Goal: Browse casually: Explore the website without a specific task or goal

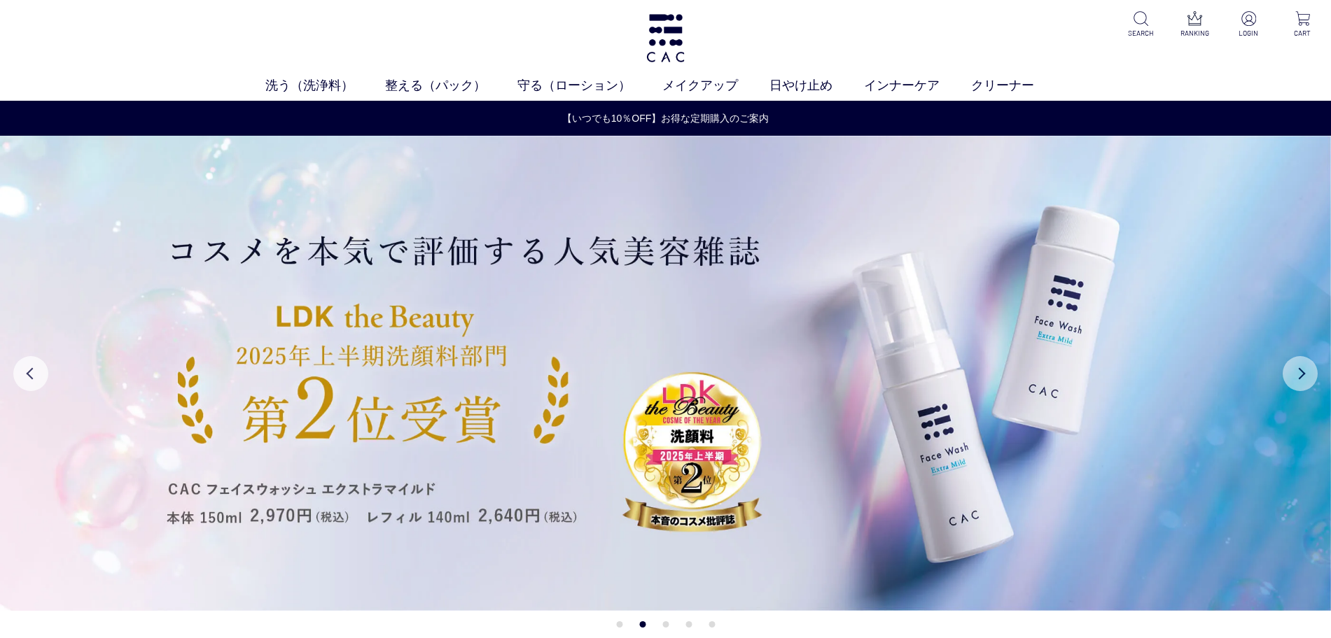
click at [1304, 363] on button "Next" at bounding box center [1299, 373] width 35 height 35
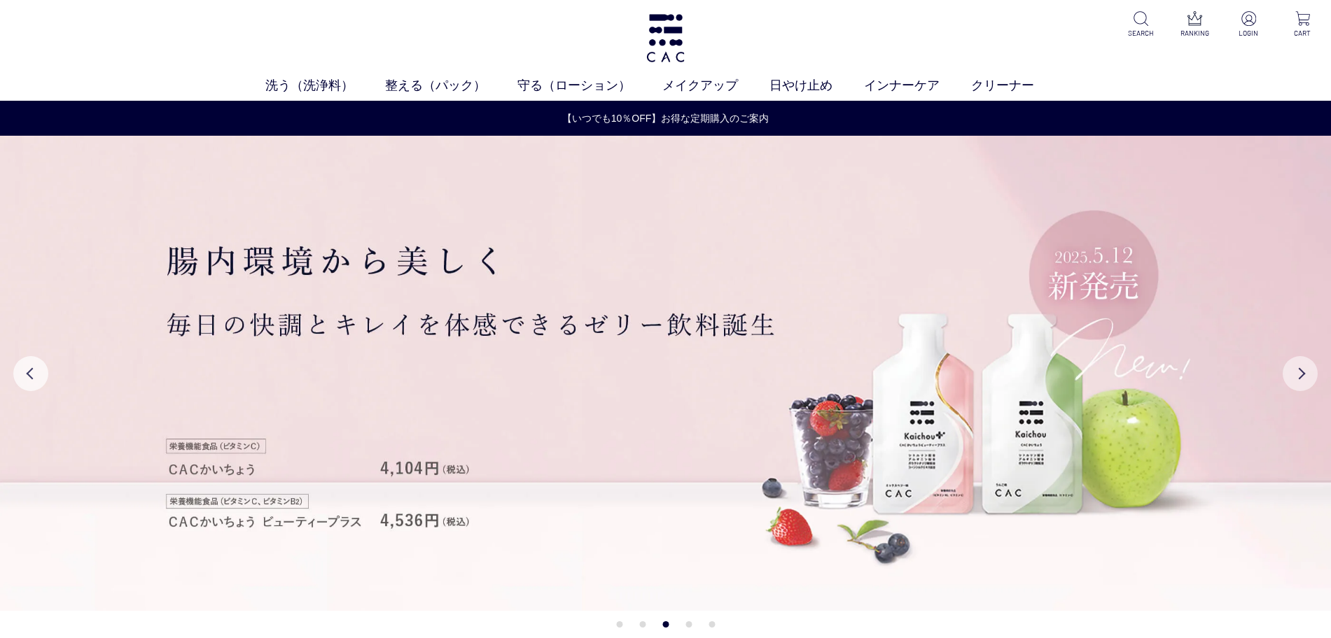
click at [1294, 387] on button "Next" at bounding box center [1299, 373] width 35 height 35
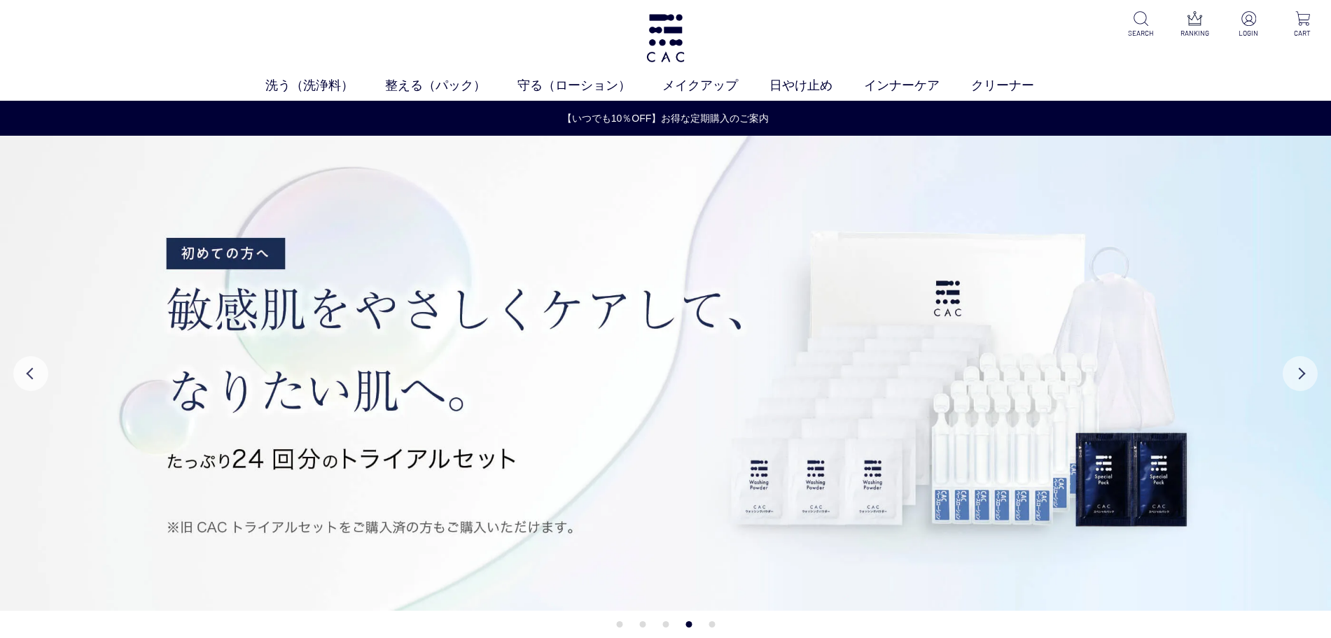
click at [1296, 383] on button "Next" at bounding box center [1299, 373] width 35 height 35
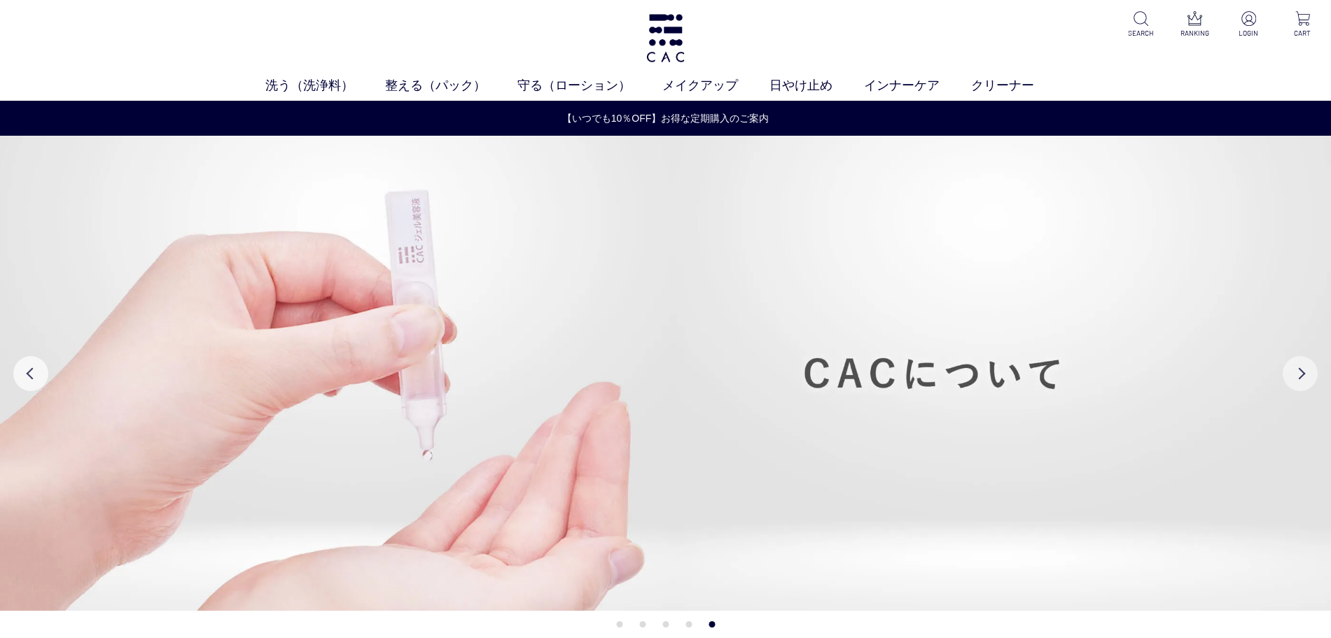
click at [1296, 383] on button "Next" at bounding box center [1299, 373] width 35 height 35
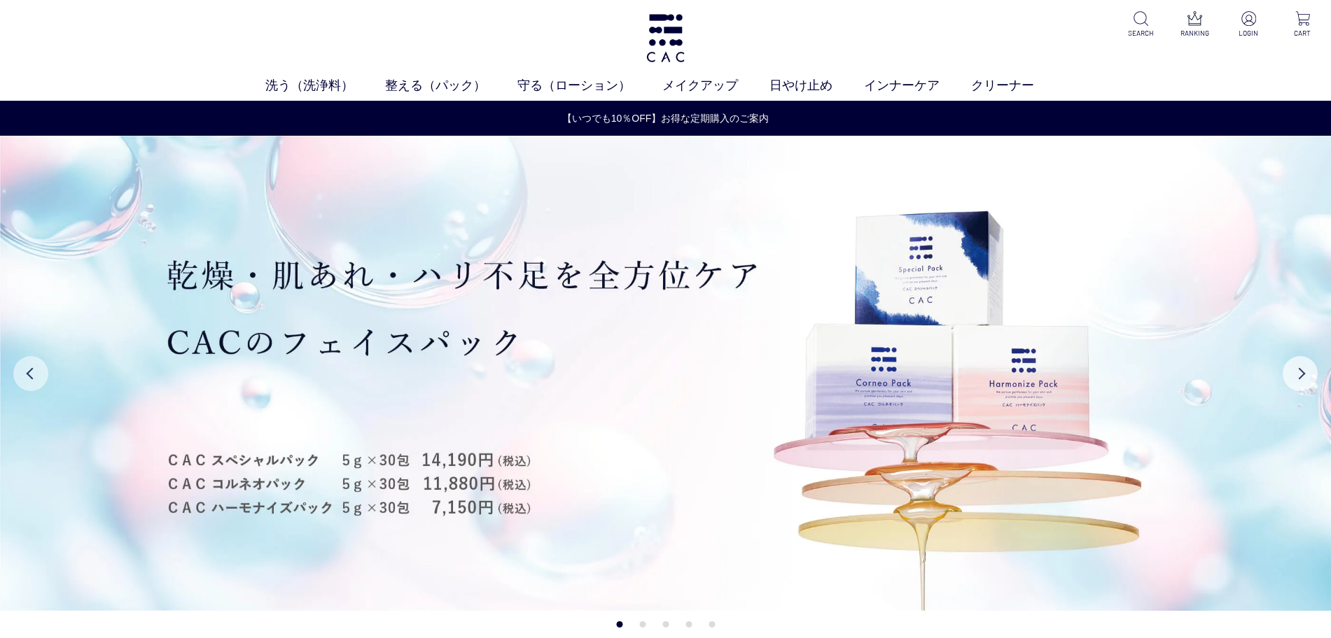
click at [27, 377] on button "Previous" at bounding box center [30, 373] width 35 height 35
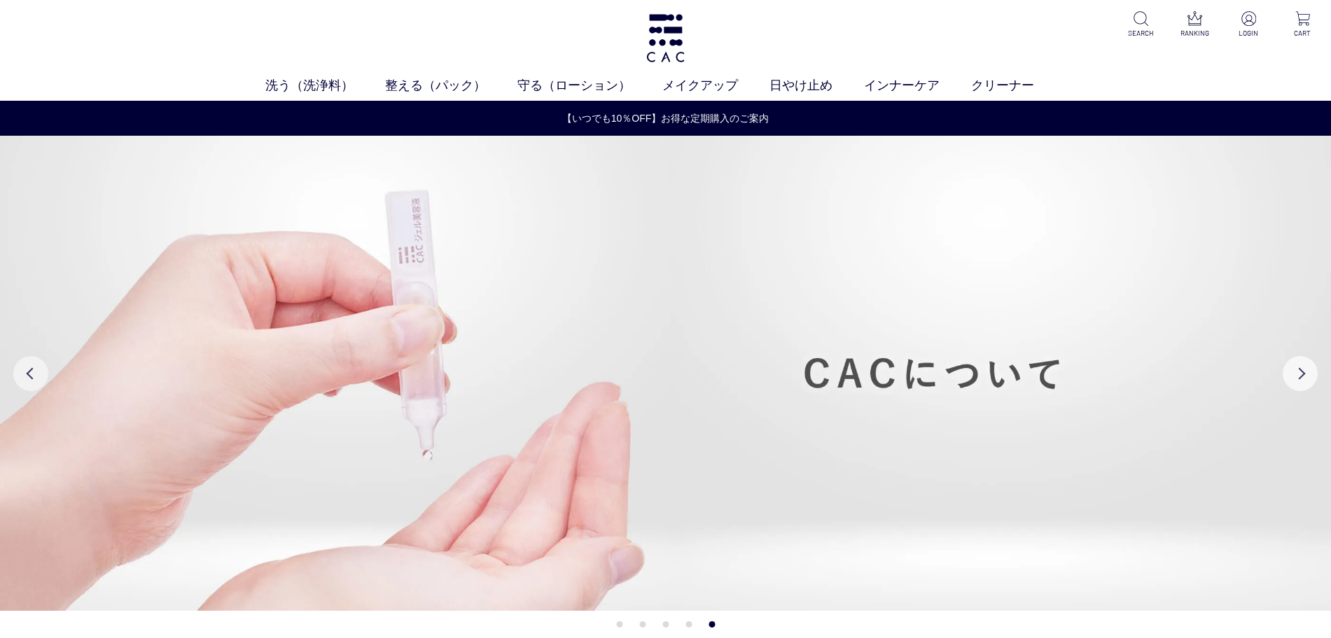
click at [27, 377] on button "Previous" at bounding box center [30, 373] width 35 height 35
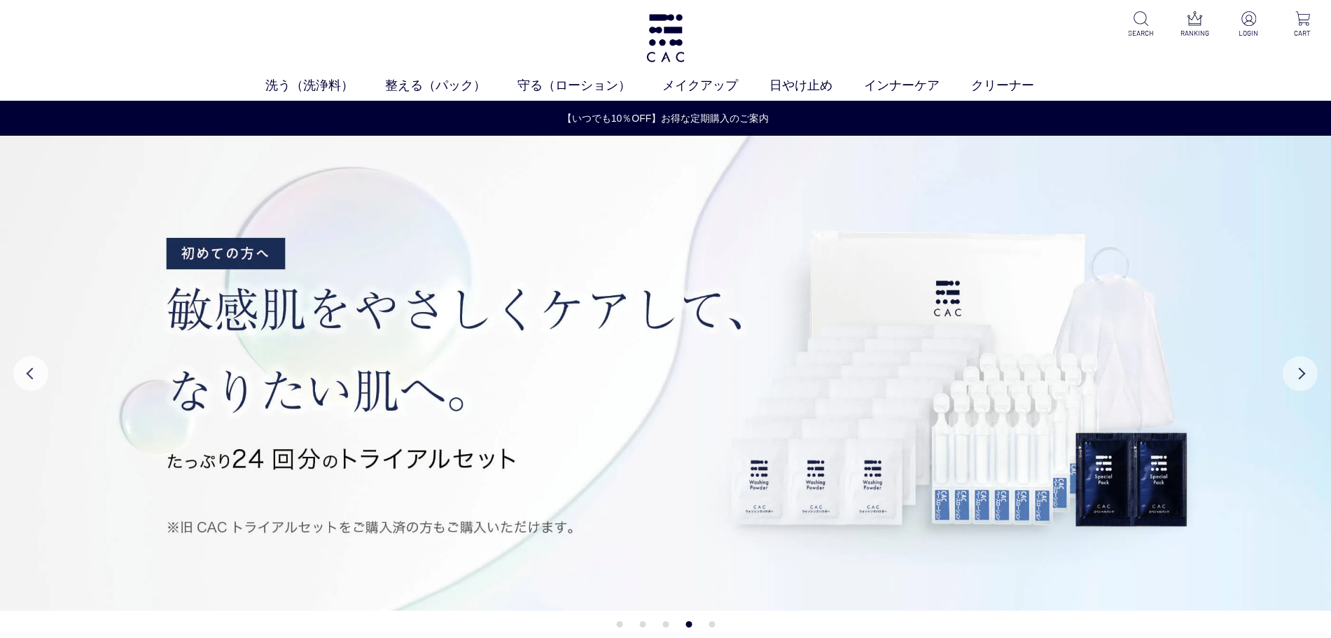
click at [1305, 370] on button "Next" at bounding box center [1299, 373] width 35 height 35
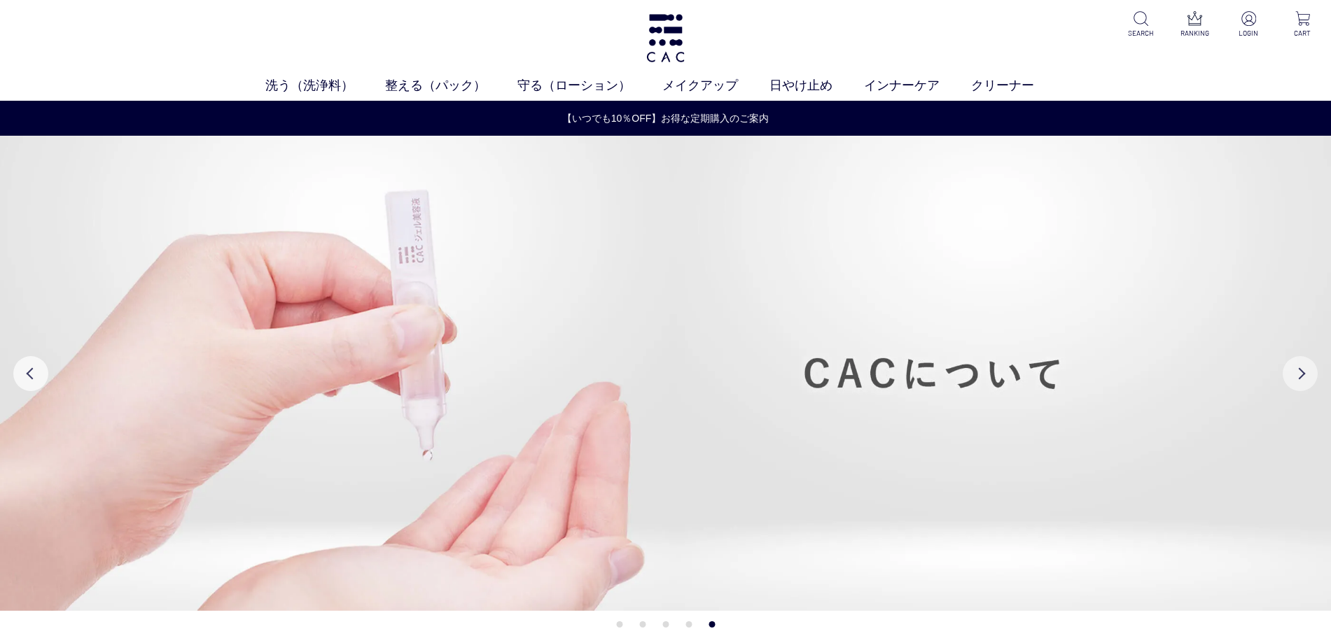
click at [1305, 372] on button "Next" at bounding box center [1299, 373] width 35 height 35
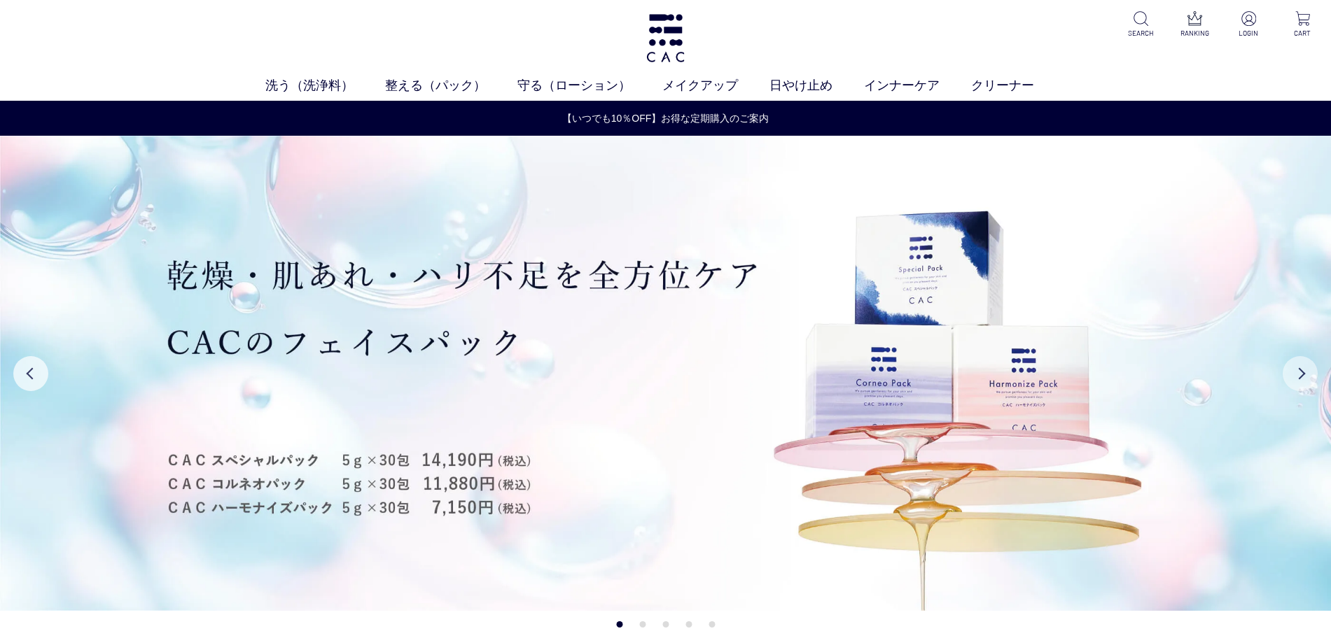
click at [1302, 372] on button "Next" at bounding box center [1299, 373] width 35 height 35
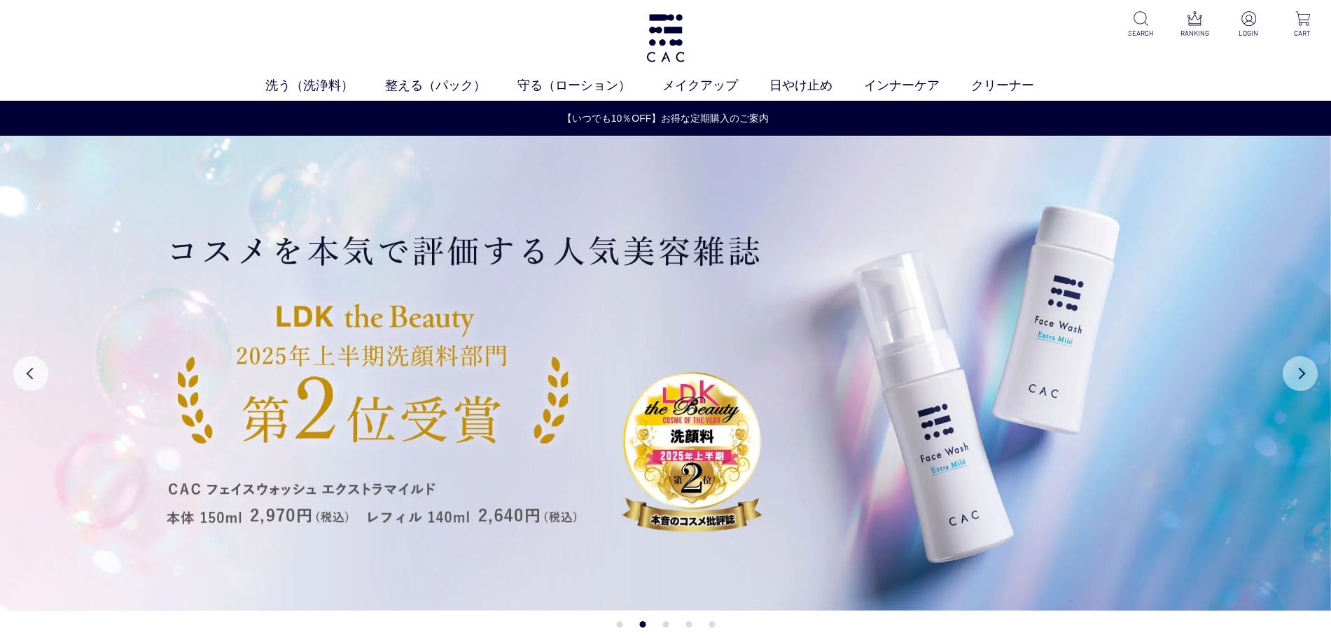
click at [1298, 372] on button "Next" at bounding box center [1299, 373] width 35 height 35
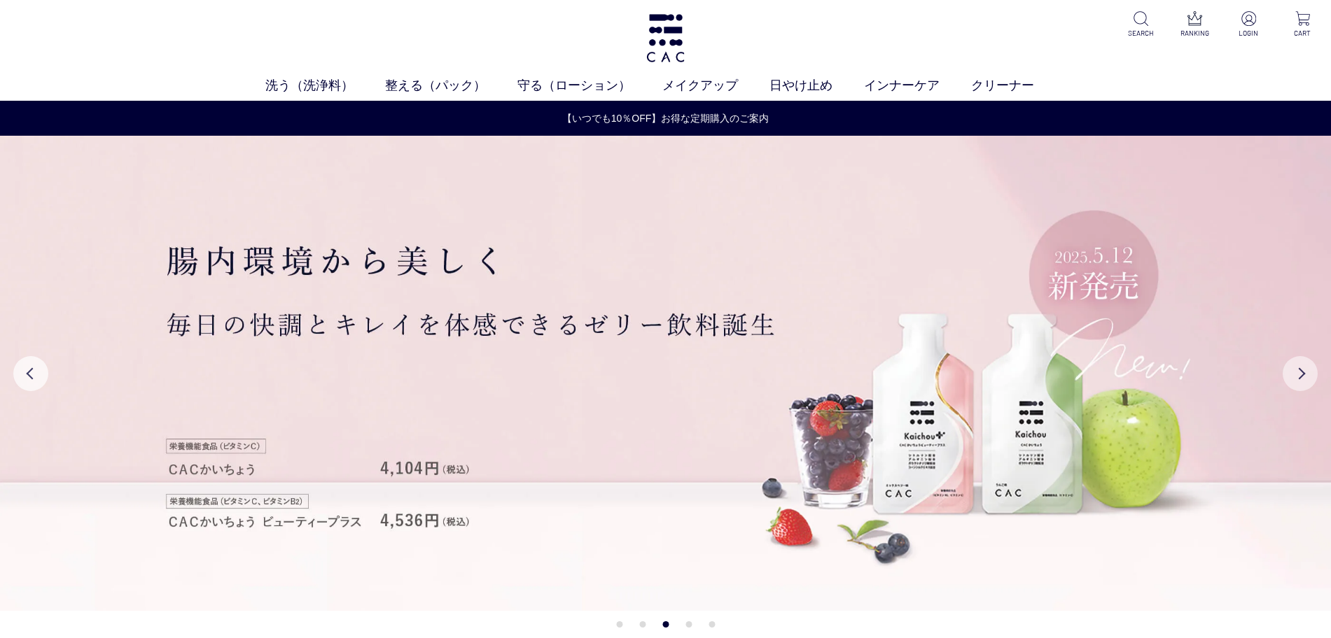
click at [1298, 372] on button "Next" at bounding box center [1299, 373] width 35 height 35
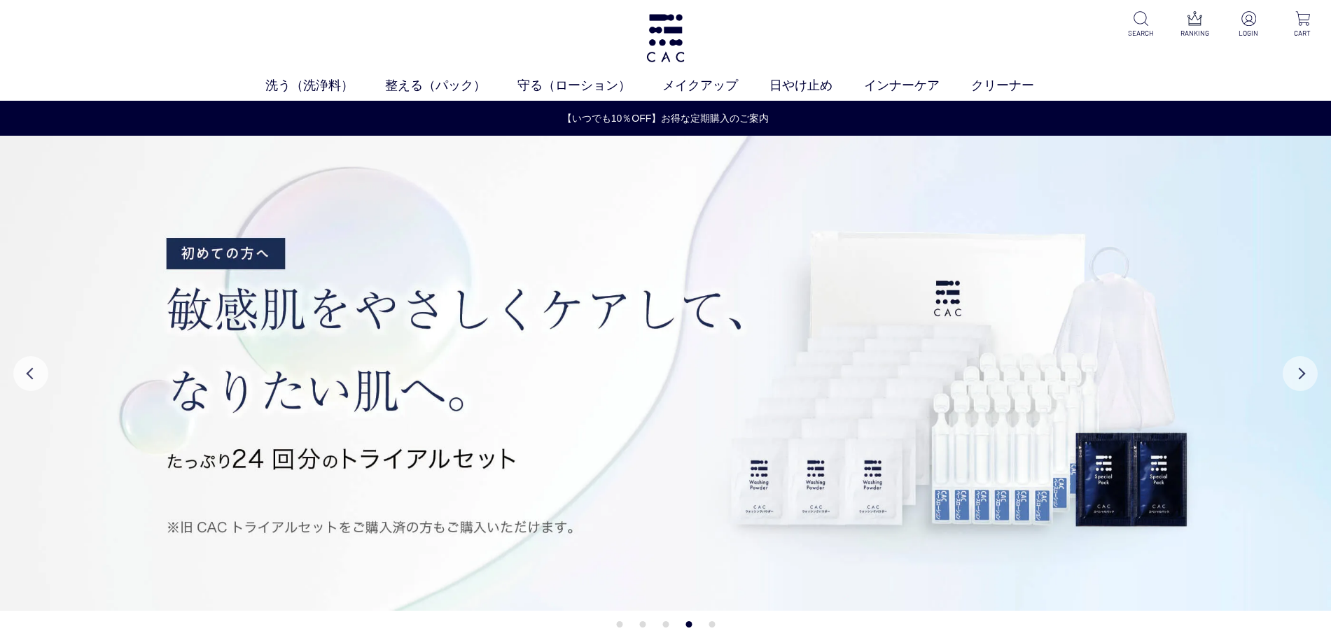
click at [1298, 372] on button "Next" at bounding box center [1299, 373] width 35 height 35
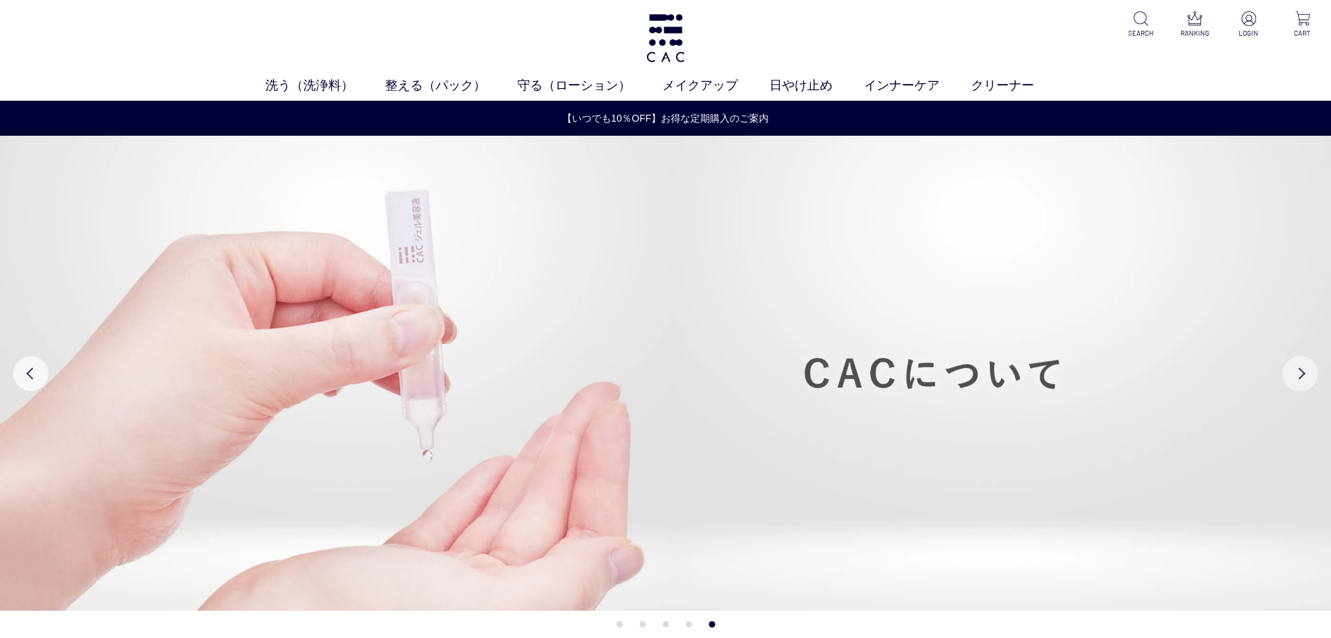
click at [1298, 372] on button "Next" at bounding box center [1299, 373] width 35 height 35
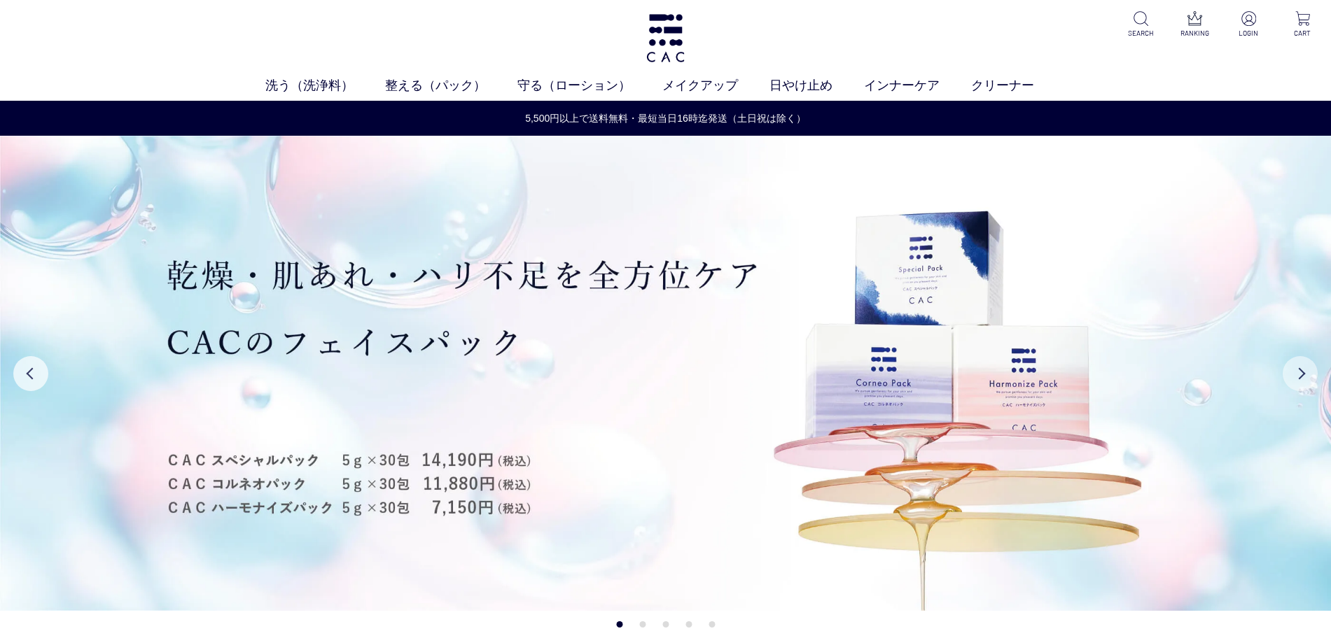
click at [1298, 372] on button "Next" at bounding box center [1299, 373] width 35 height 35
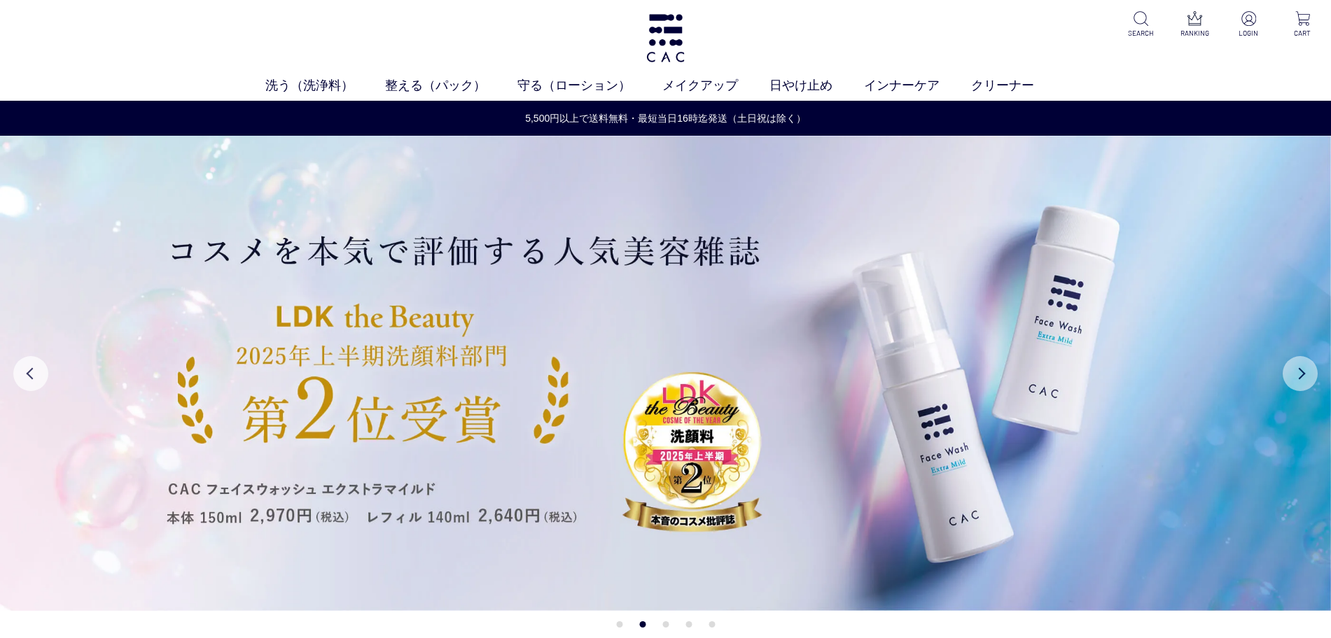
click at [1298, 372] on button "Next" at bounding box center [1299, 373] width 35 height 35
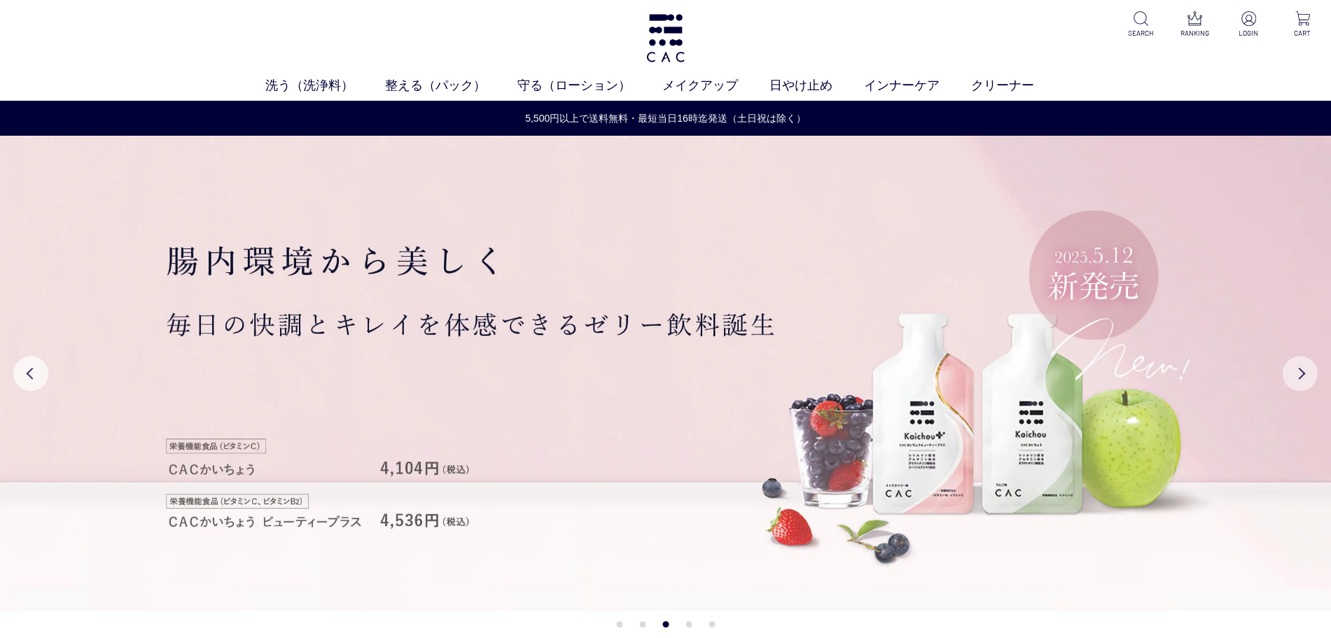
click at [1298, 372] on button "Next" at bounding box center [1299, 373] width 35 height 35
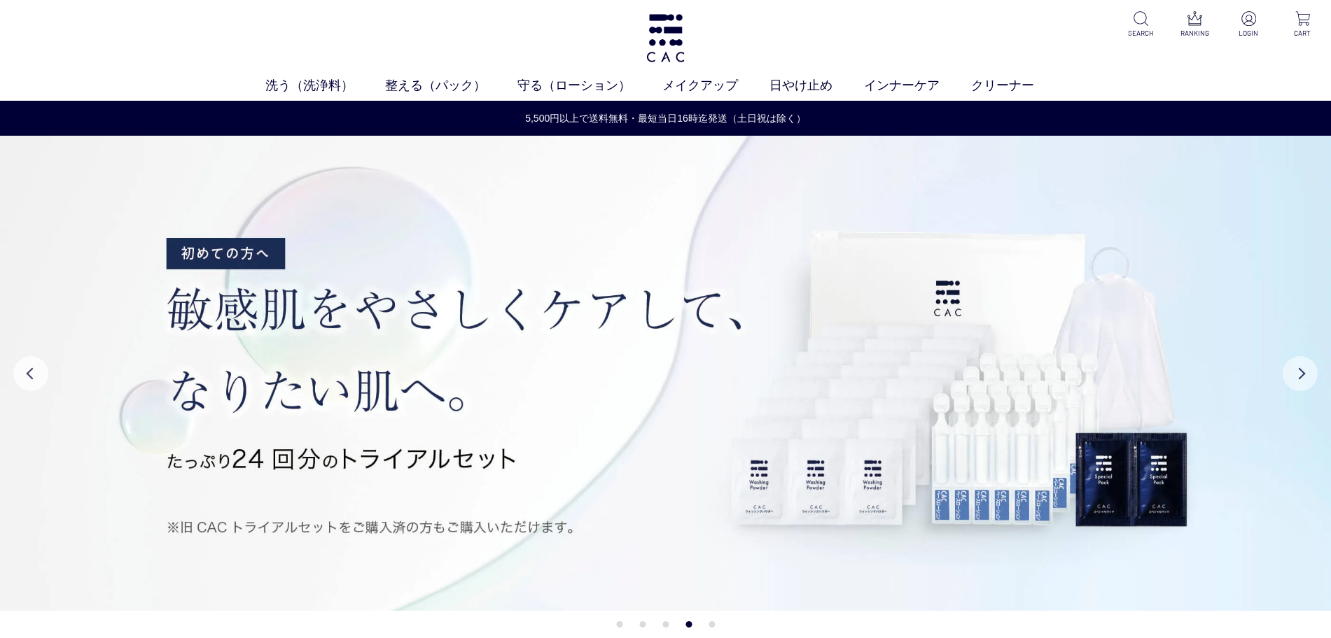
click at [1298, 372] on button "Next" at bounding box center [1299, 373] width 35 height 35
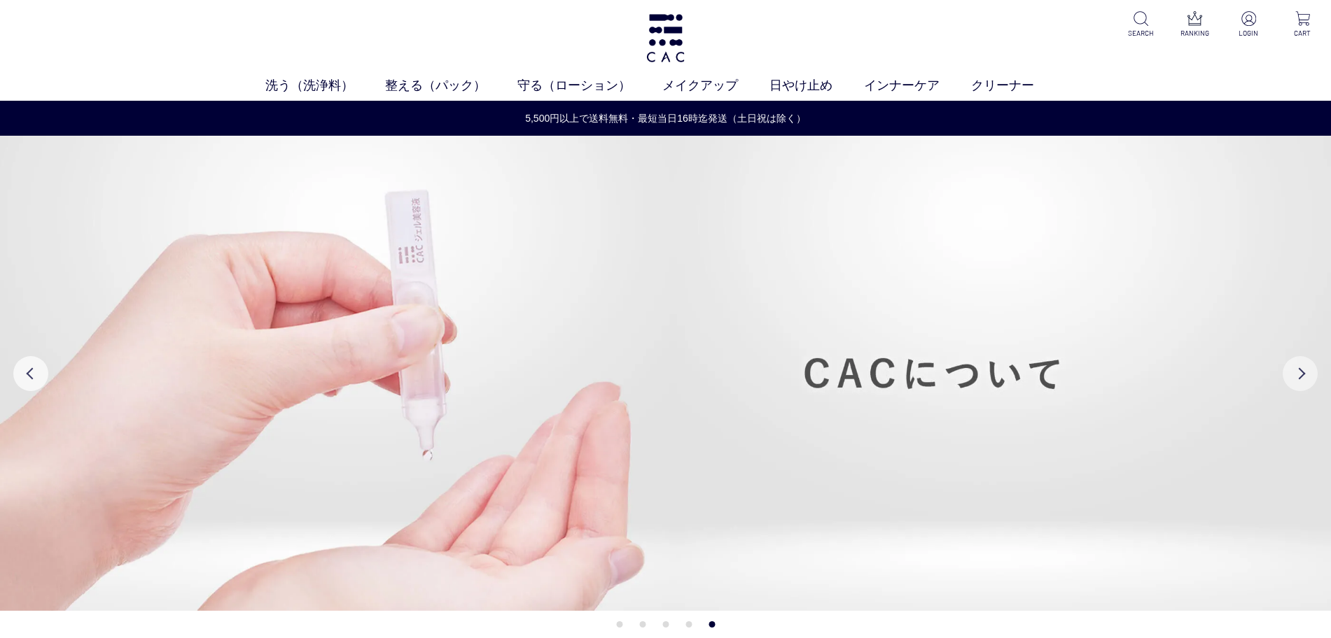
click at [1298, 372] on button "Next" at bounding box center [1299, 373] width 35 height 35
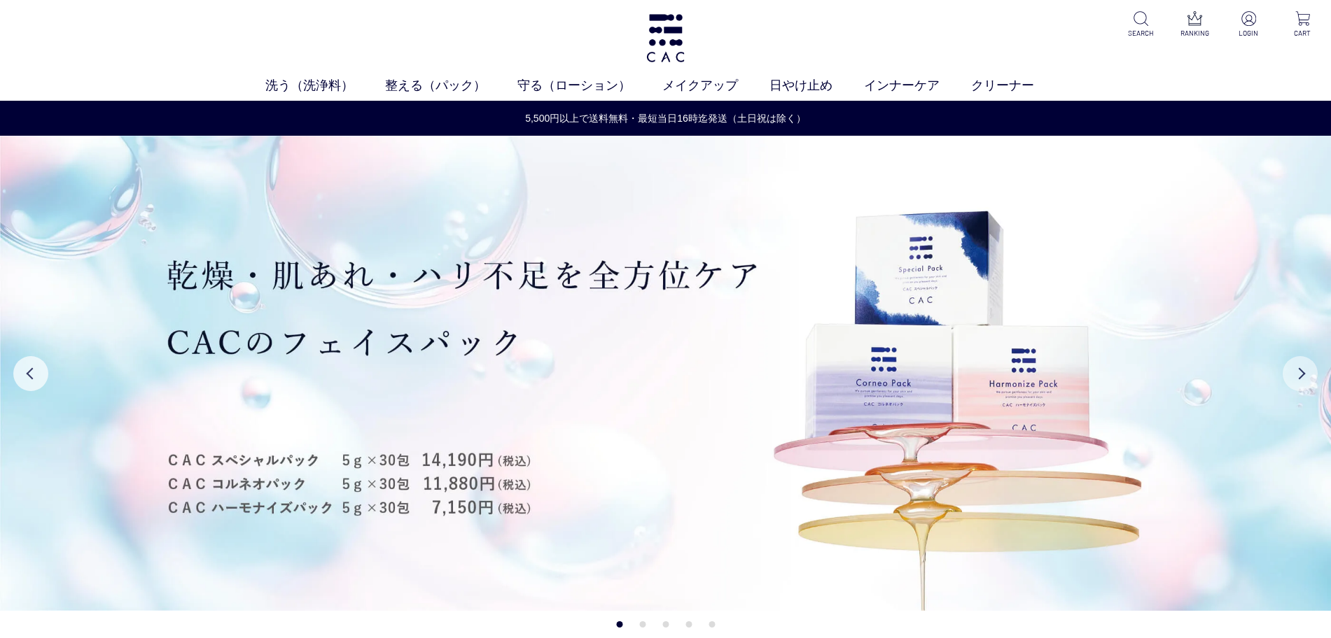
click at [1298, 372] on button "Next" at bounding box center [1299, 373] width 35 height 35
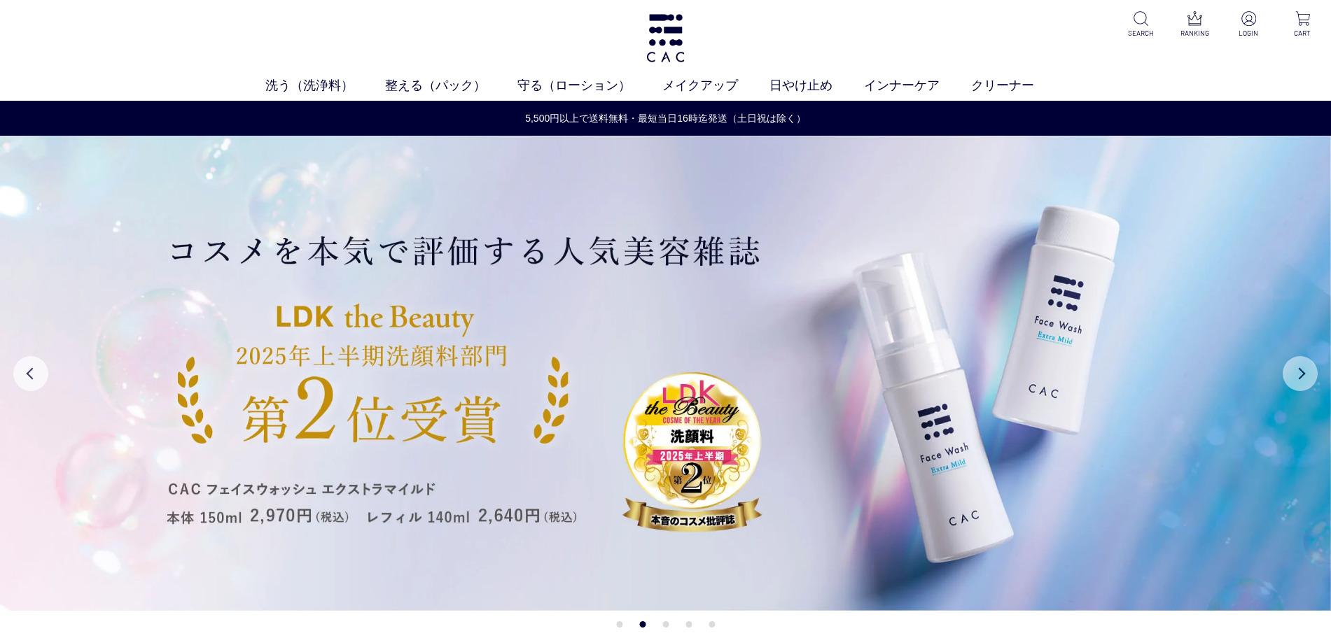
click at [1291, 381] on button "Next" at bounding box center [1299, 373] width 35 height 35
